Goal: Information Seeking & Learning: Learn about a topic

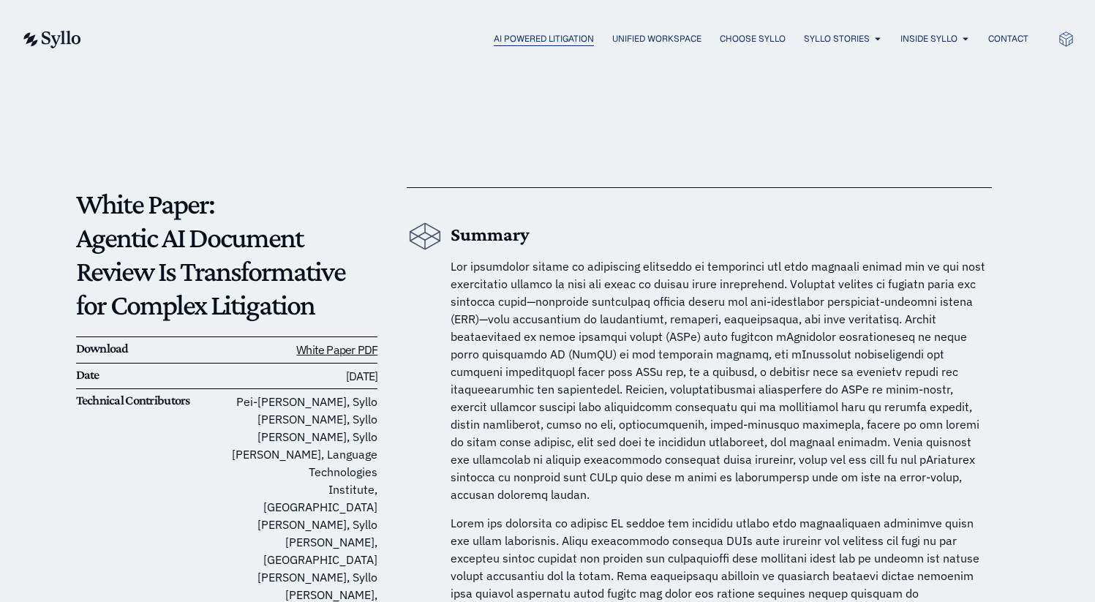
click at [554, 39] on span "AI Powered Litigation" at bounding box center [544, 38] width 100 height 13
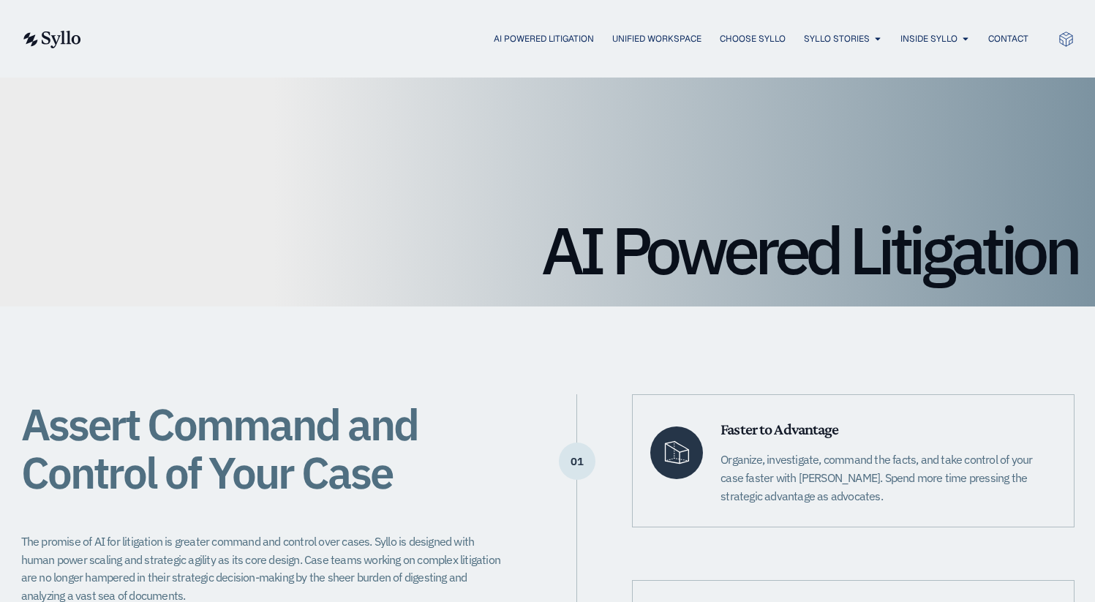
click at [46, 39] on img at bounding box center [51, 40] width 60 height 18
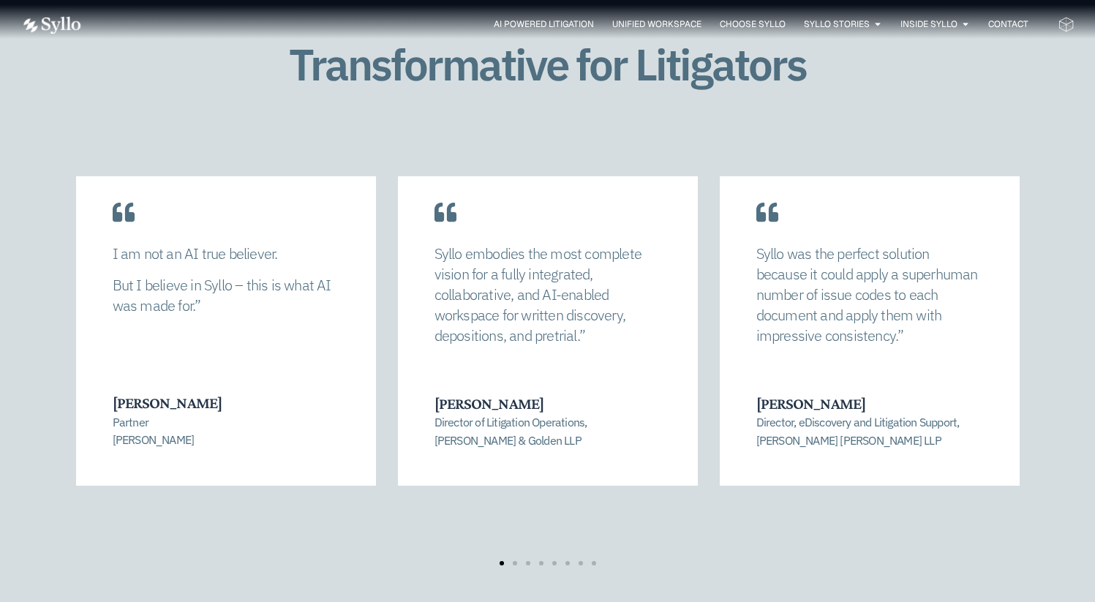
scroll to position [3028, 0]
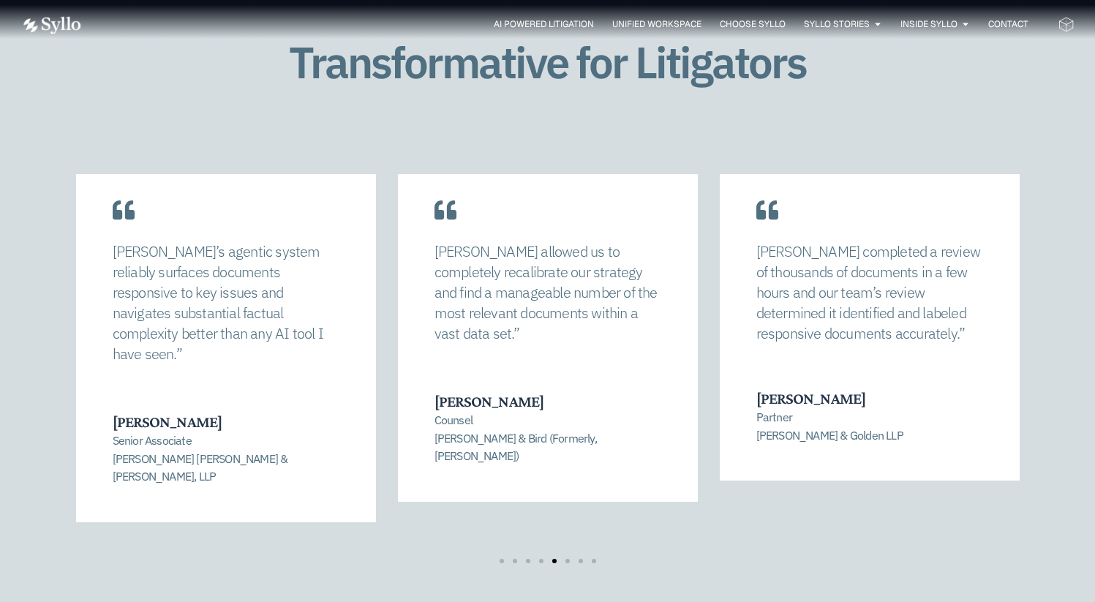
click at [980, 173] on div "Syllo completed a review of thousands of documents in a few hours and our team’…" at bounding box center [870, 314] width 300 height 334
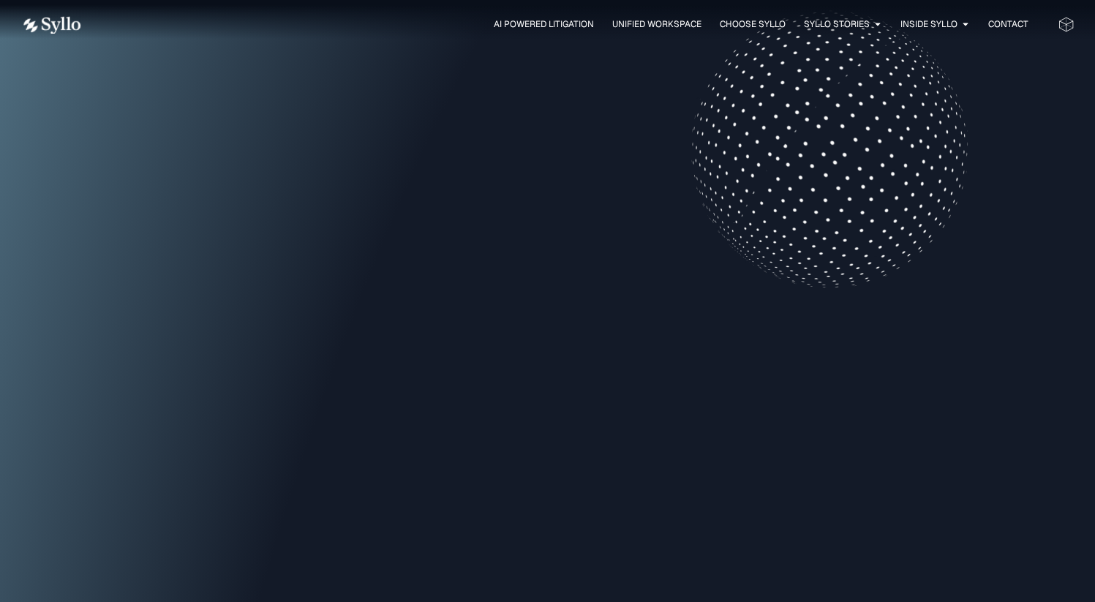
scroll to position [0, 0]
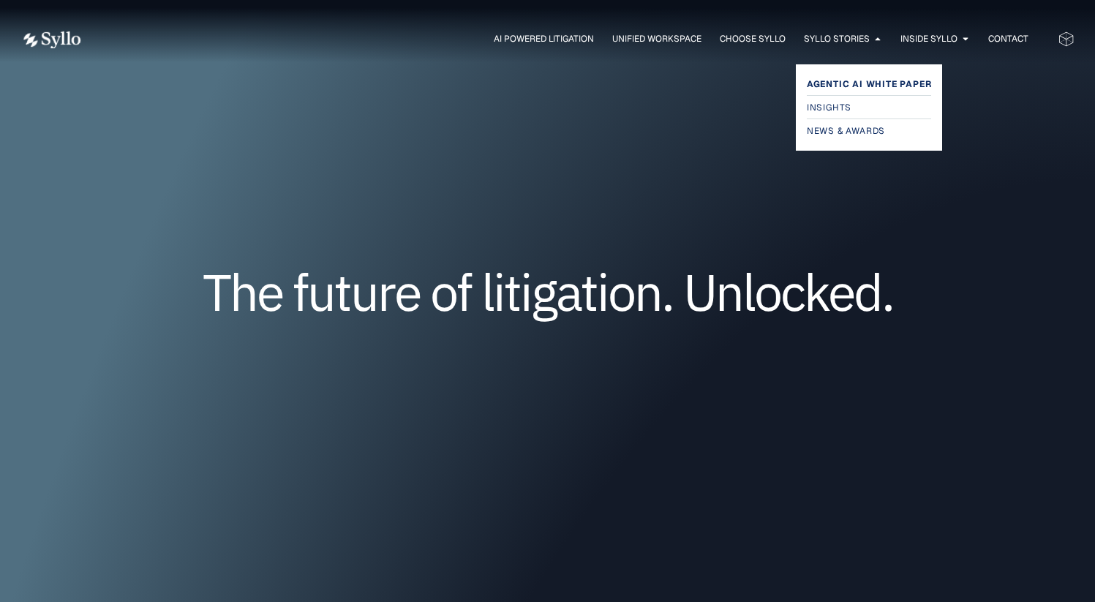
click at [865, 80] on span "Agentic AI White Paper" at bounding box center [869, 84] width 125 height 18
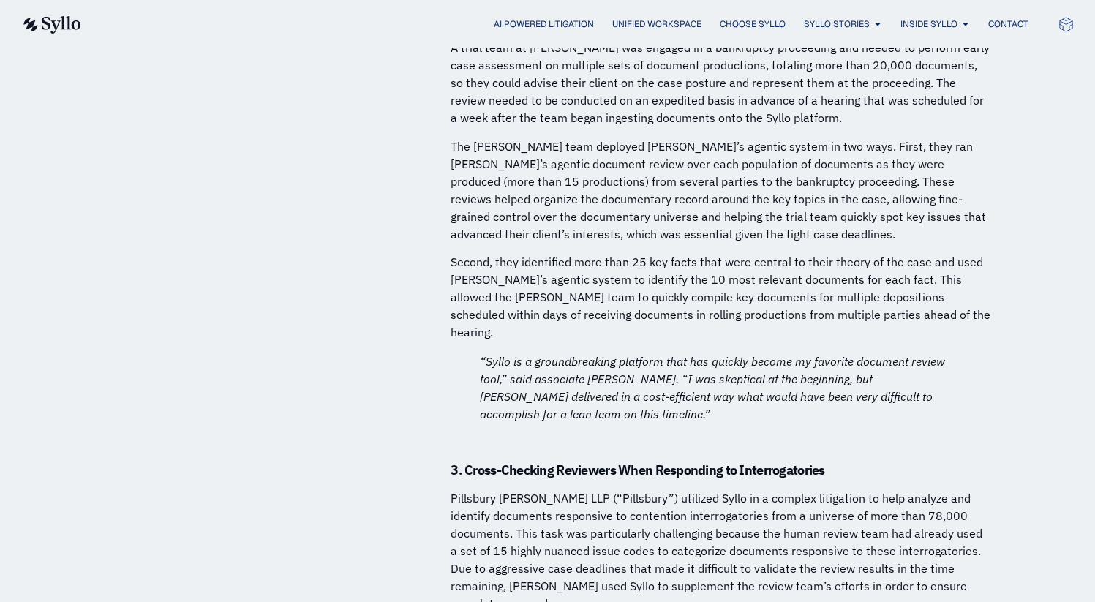
scroll to position [11186, 0]
